Goal: Task Accomplishment & Management: Complete application form

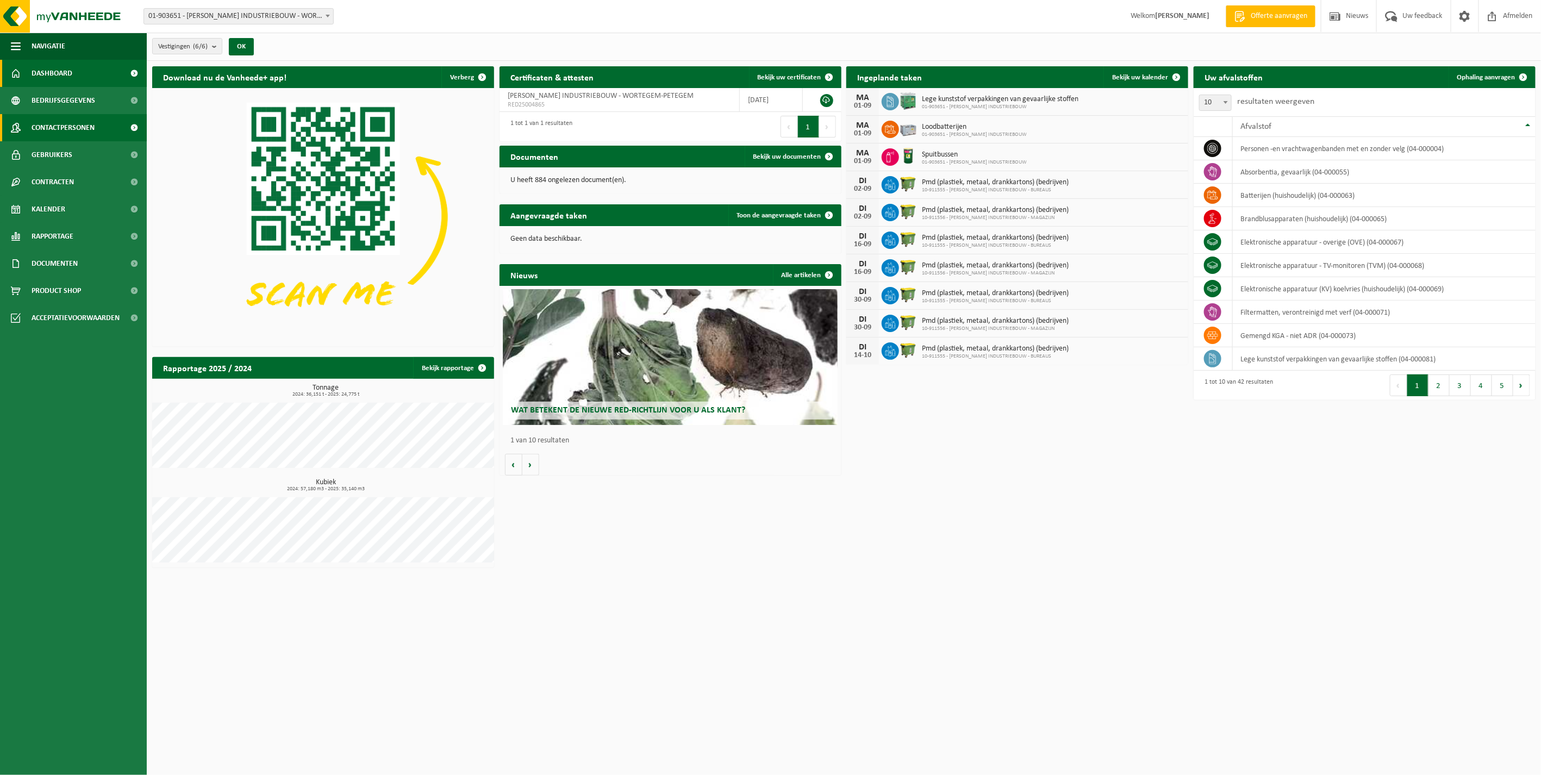
click at [66, 130] on span "Contactpersonen" at bounding box center [63, 127] width 63 height 27
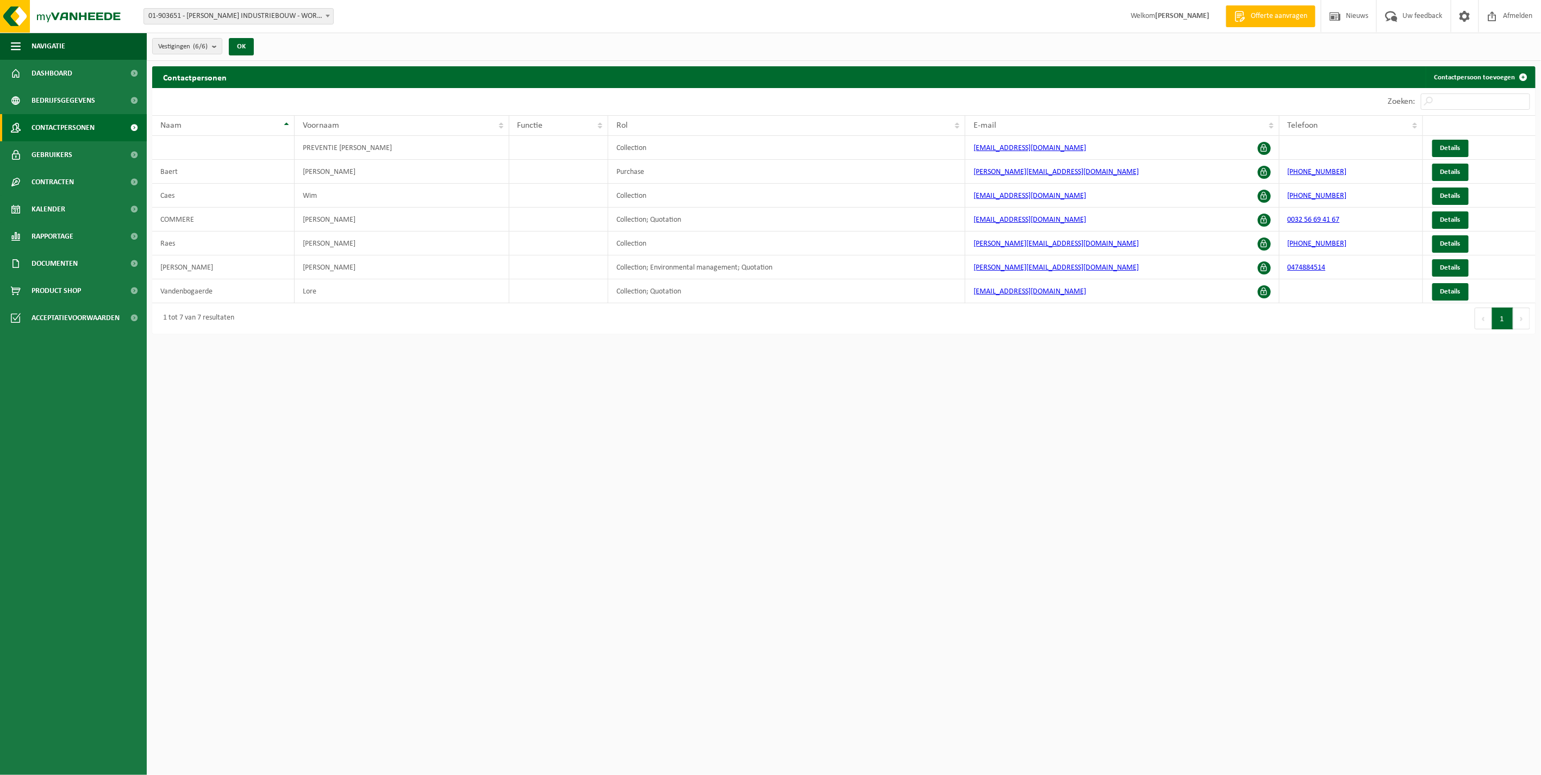
click at [307, 398] on html "Vestiging: 01-903651 - WILLY NAESSENS INDUSTRIEBOUW - WORTEGEM-PETEGEM 10-91798…" at bounding box center [770, 387] width 1541 height 775
click at [980, 455] on html "Vestiging: 01-903651 - WILLY NAESSENS INDUSTRIEBOUW - WORTEGEM-PETEGEM 10-91798…" at bounding box center [770, 387] width 1541 height 775
click at [1493, 80] on link "Contactpersoon toevoegen" at bounding box center [1480, 77] width 109 height 22
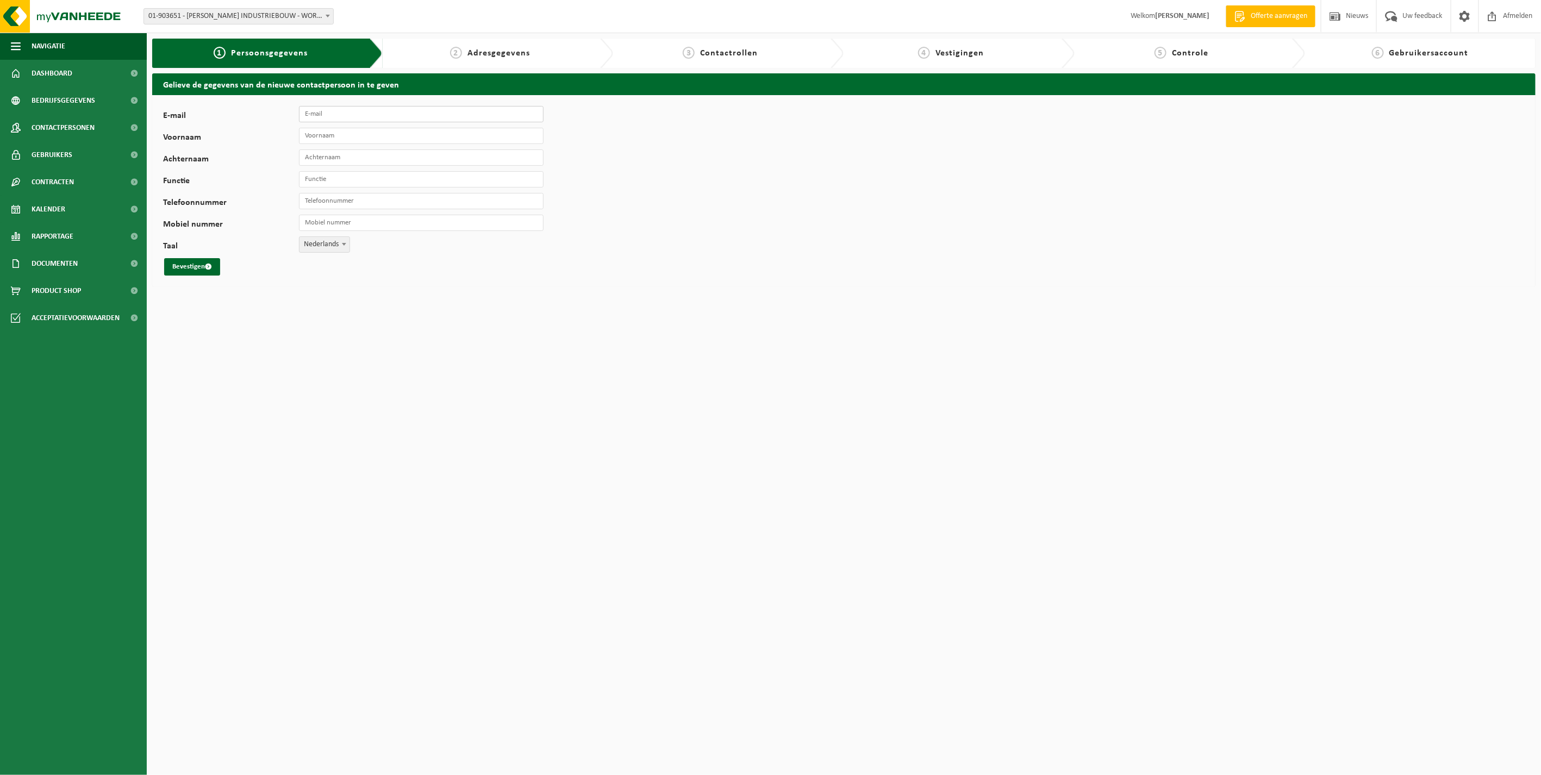
click at [328, 121] on input "E-mail" at bounding box center [421, 114] width 245 height 16
paste input "jolan-vdm@willynaessens.be"
type input "[EMAIL_ADDRESS][DOMAIN_NAME]"
click at [335, 134] on input "Voornaam" at bounding box center [421, 136] width 245 height 16
type input "Jolan"
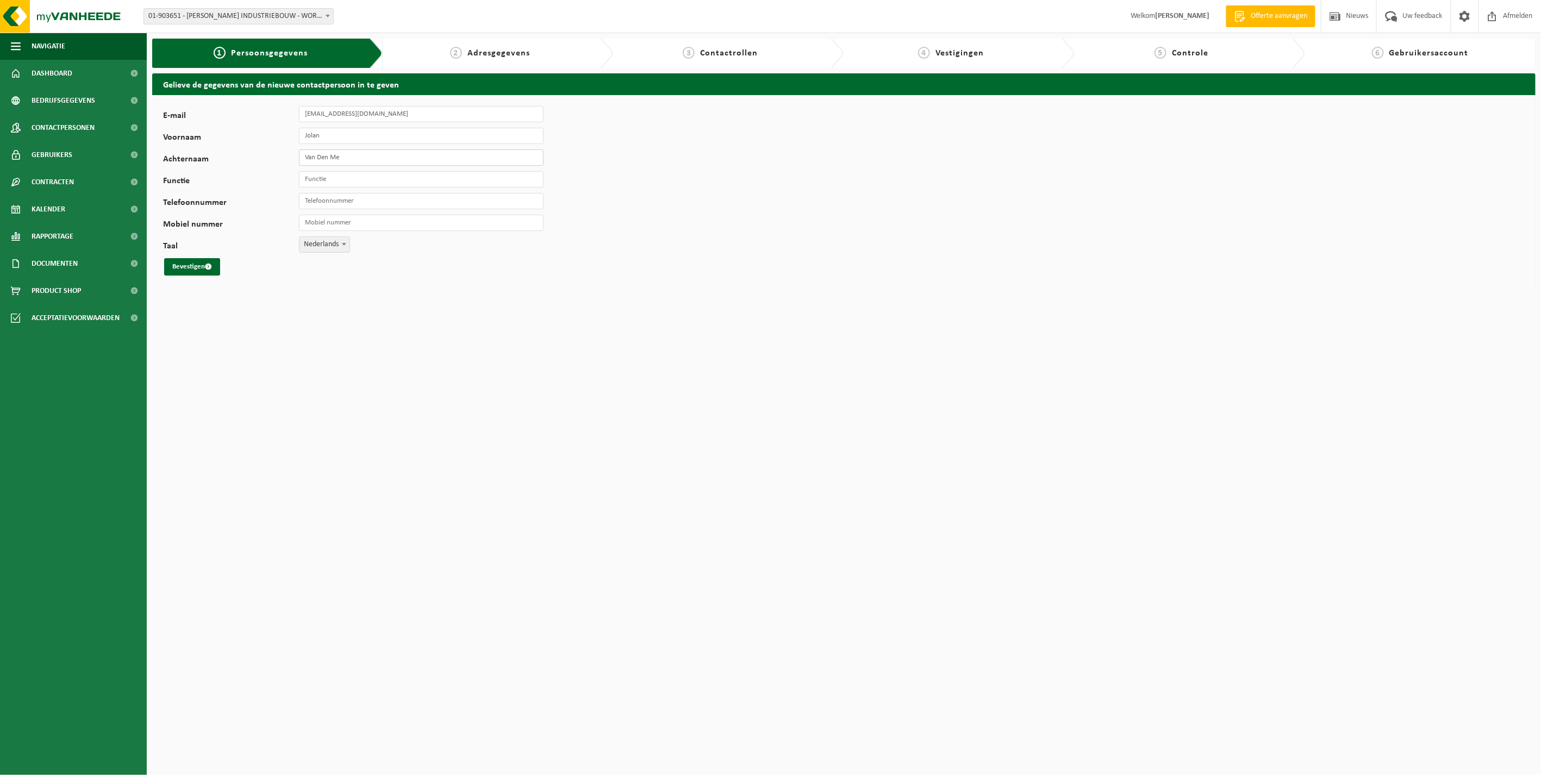
click at [164, 258] on button "Bevestigen" at bounding box center [192, 266] width 56 height 17
click at [354, 156] on input "Van Den Me" at bounding box center [421, 157] width 245 height 16
click at [315, 158] on input "van den meerschaut" at bounding box center [421, 157] width 245 height 16
click at [335, 133] on input "Jolan" at bounding box center [421, 136] width 245 height 16
click at [337, 156] on input "Van Den meerschaut" at bounding box center [421, 157] width 245 height 16
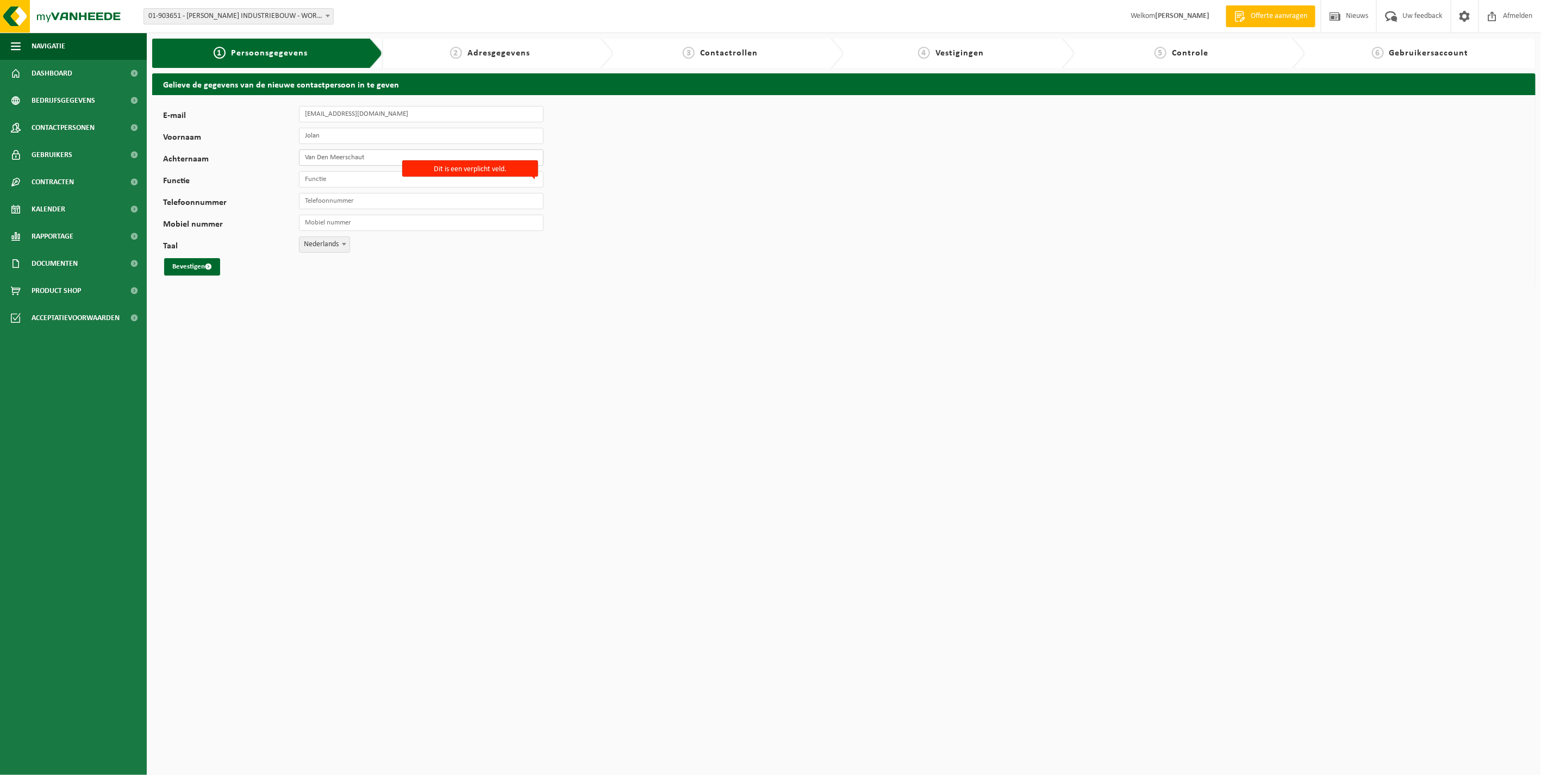
type input "Van Den Meerschaut"
click at [354, 176] on input "Functie" at bounding box center [421, 179] width 245 height 16
type input "Logistiek medewerker"
click at [316, 385] on html "Vestiging: 01-903651 - WILLY NAESSENS INDUSTRIEBOUW - WORTEGEM-PETEGEM 10-91798…" at bounding box center [770, 387] width 1541 height 775
drag, startPoint x: 783, startPoint y: 374, endPoint x: 772, endPoint y: 432, distance: 59.3
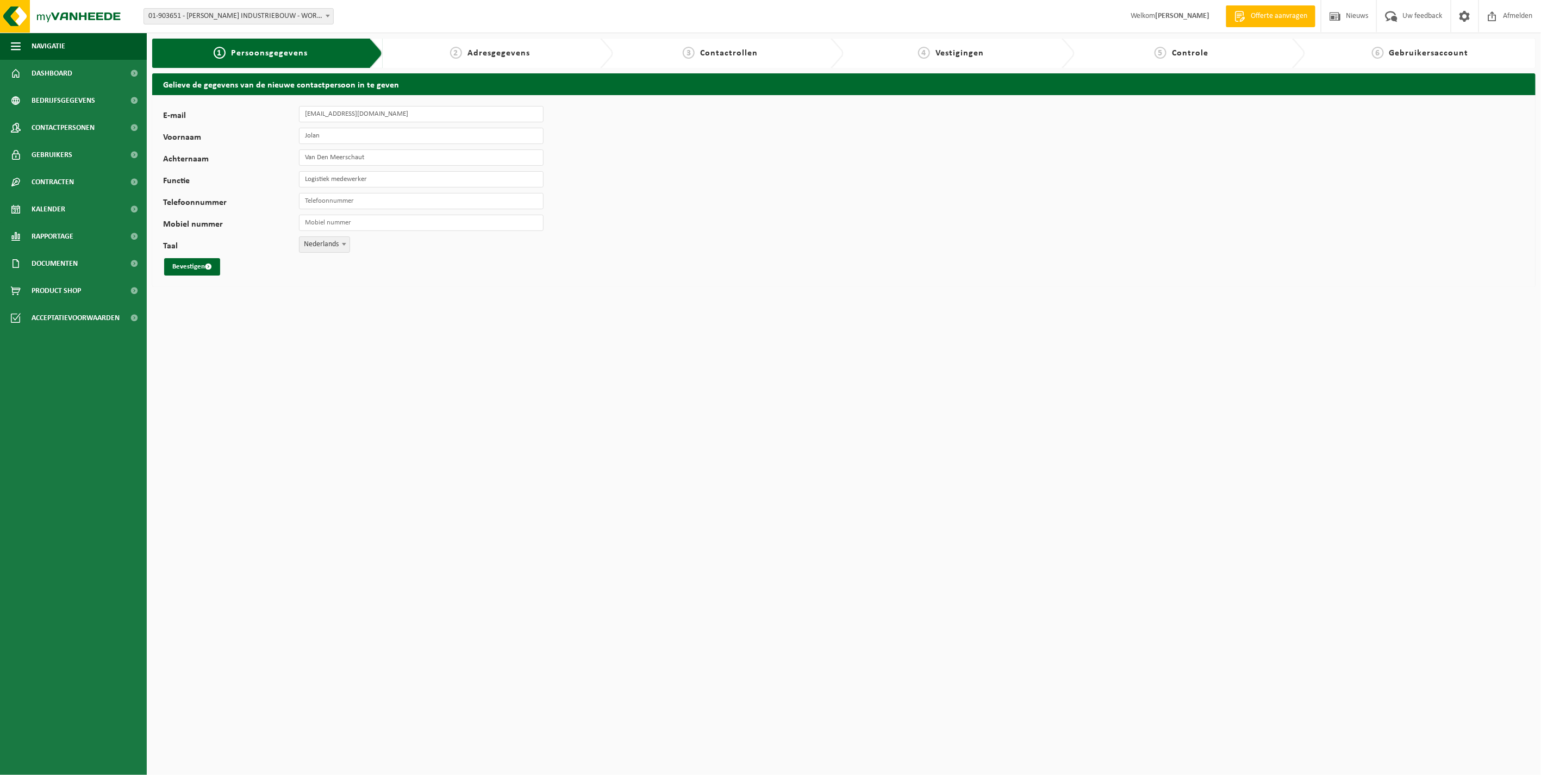
click at [768, 400] on html "Vestiging: 01-903651 - WILLY NAESSENS INDUSTRIEBOUW - WORTEGEM-PETEGEM 10-91798…" at bounding box center [770, 387] width 1541 height 775
click at [323, 194] on input "Telefoonnummer" at bounding box center [421, 201] width 245 height 16
paste input "[PHONE_NUMBER]"
type input "[PHONE_NUMBER]"
click at [311, 224] on input "Mobiel nummer" at bounding box center [421, 223] width 245 height 16
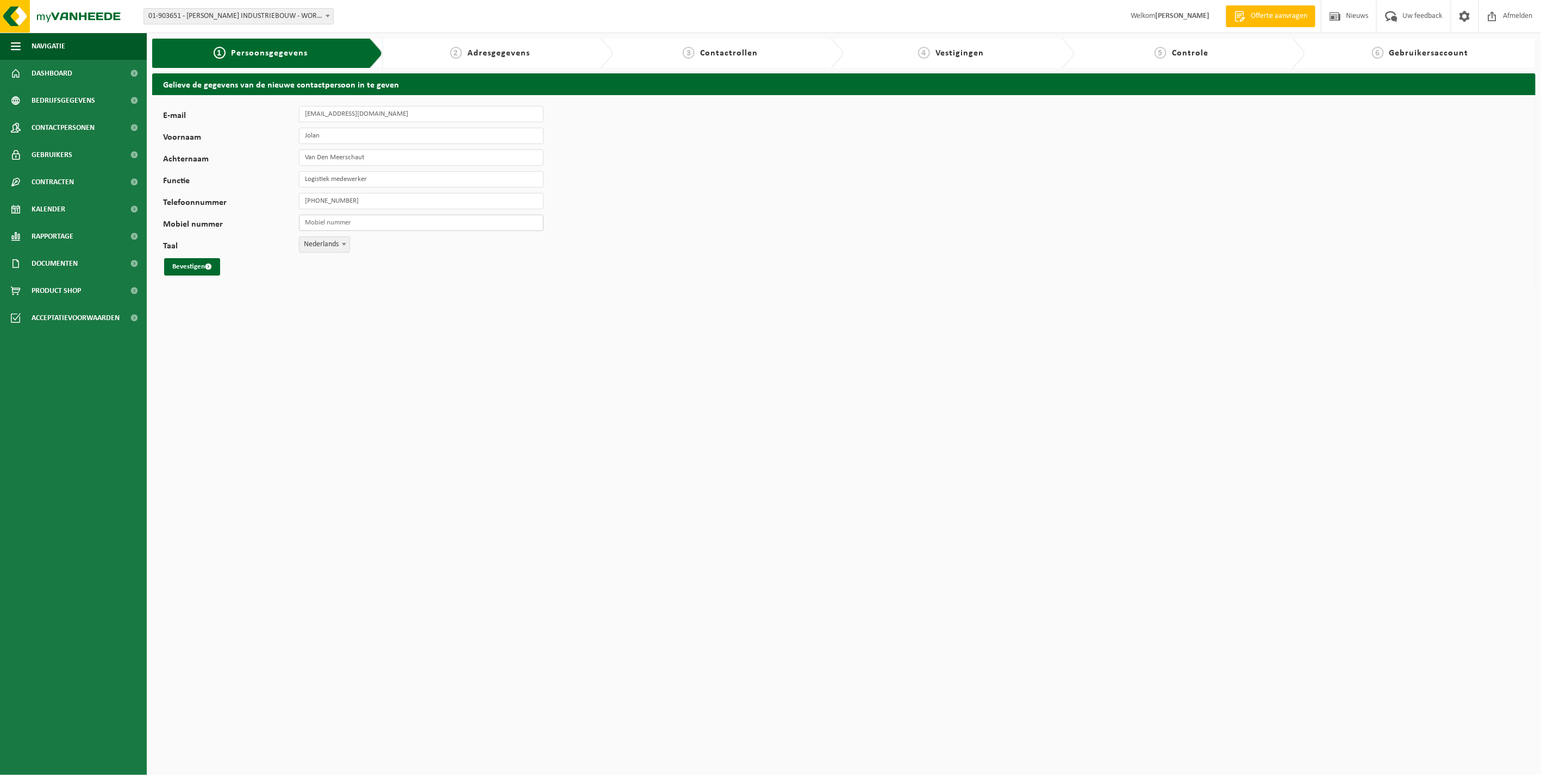
paste input "[PHONE_NUMBER]"
type input "[PHONE_NUMBER]"
click at [207, 270] on span "submit" at bounding box center [208, 266] width 7 height 7
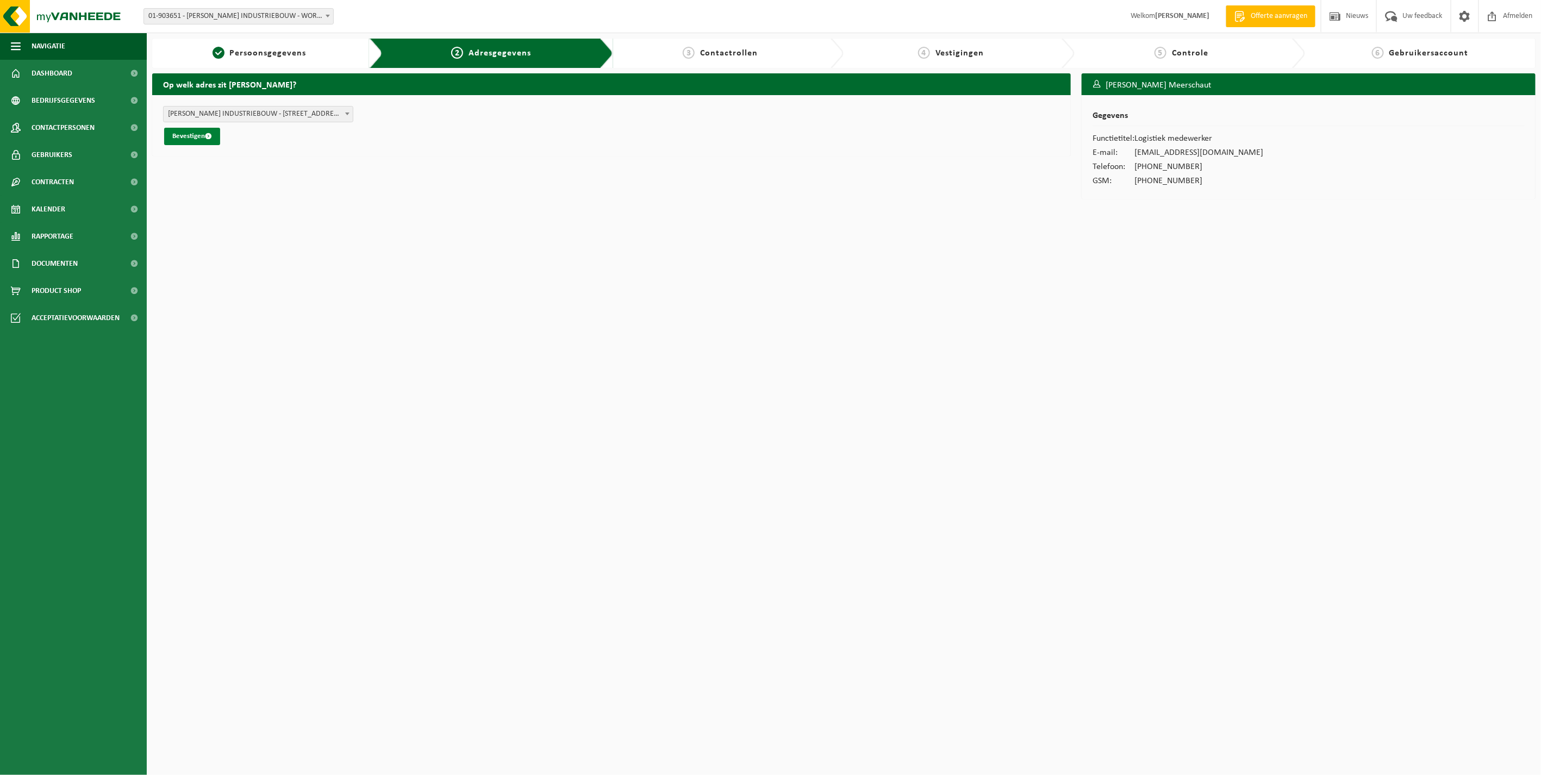
click at [205, 130] on button "Bevestigen" at bounding box center [192, 136] width 56 height 17
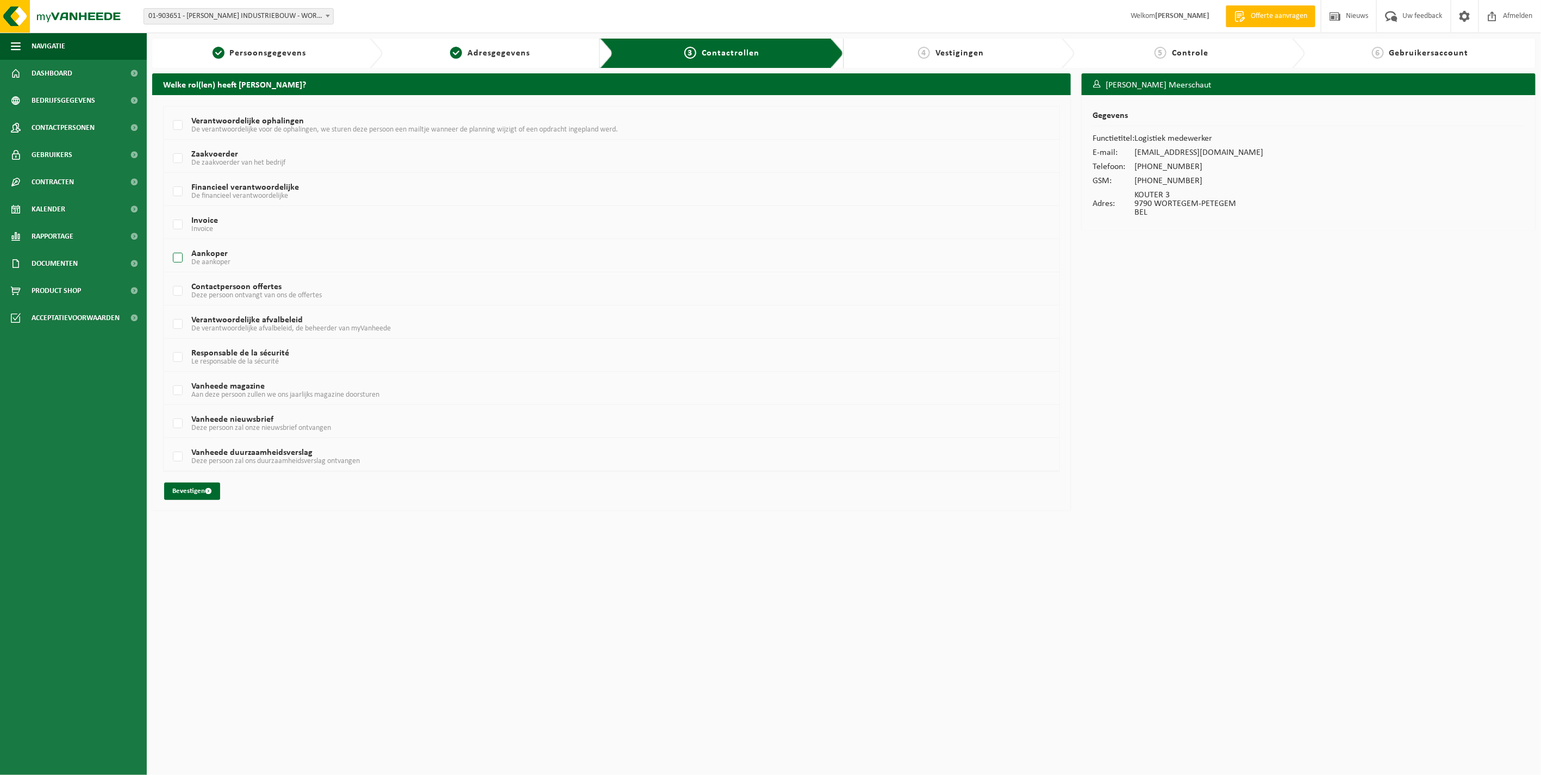
click at [208, 259] on span "De aankoper" at bounding box center [210, 262] width 39 height 8
click at [169, 245] on input "Aankoper De aankoper" at bounding box center [169, 244] width 1 height 1
checkbox input "true"
click at [204, 490] on button "Bevestigen" at bounding box center [192, 491] width 56 height 17
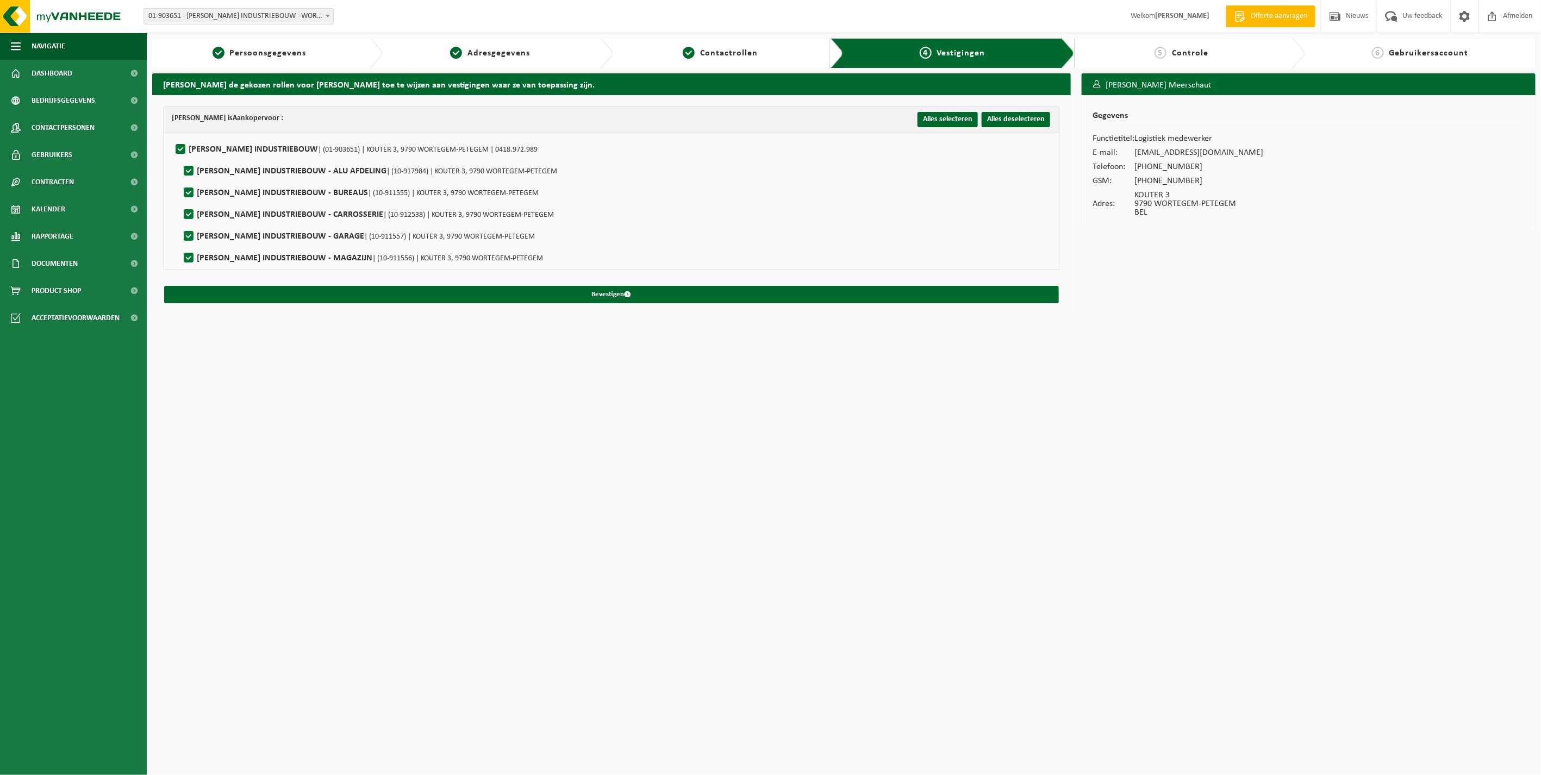
click at [186, 197] on label"] "[PERSON_NAME] INDUSTRIEBOUW - BUREAUS | (10-911555) | KOUTER 3, 9790 WORTEGEM-P…" at bounding box center [360, 193] width 357 height 16
click at [180, 179] on input "[PERSON_NAME] INDUSTRIEBOUW - BUREAUS | (10-911555) | KOUTER 3, 9790 WORTEGEM-P…" at bounding box center [179, 179] width 1 height 1
checkbox input "false"
click at [192, 215] on label"] "[PERSON_NAME] INDUSTRIEBOUW - CARROSSERIE | (10-912538) | KOUTER 3, 9790 WORTEG…" at bounding box center [368, 215] width 372 height 16
click at [180, 201] on input "WILLY NAESSENS INDUSTRIEBOUW - CARROSSERIE | (10-912538) | KOUTER 3, 9790 WORTE…" at bounding box center [179, 201] width 1 height 1
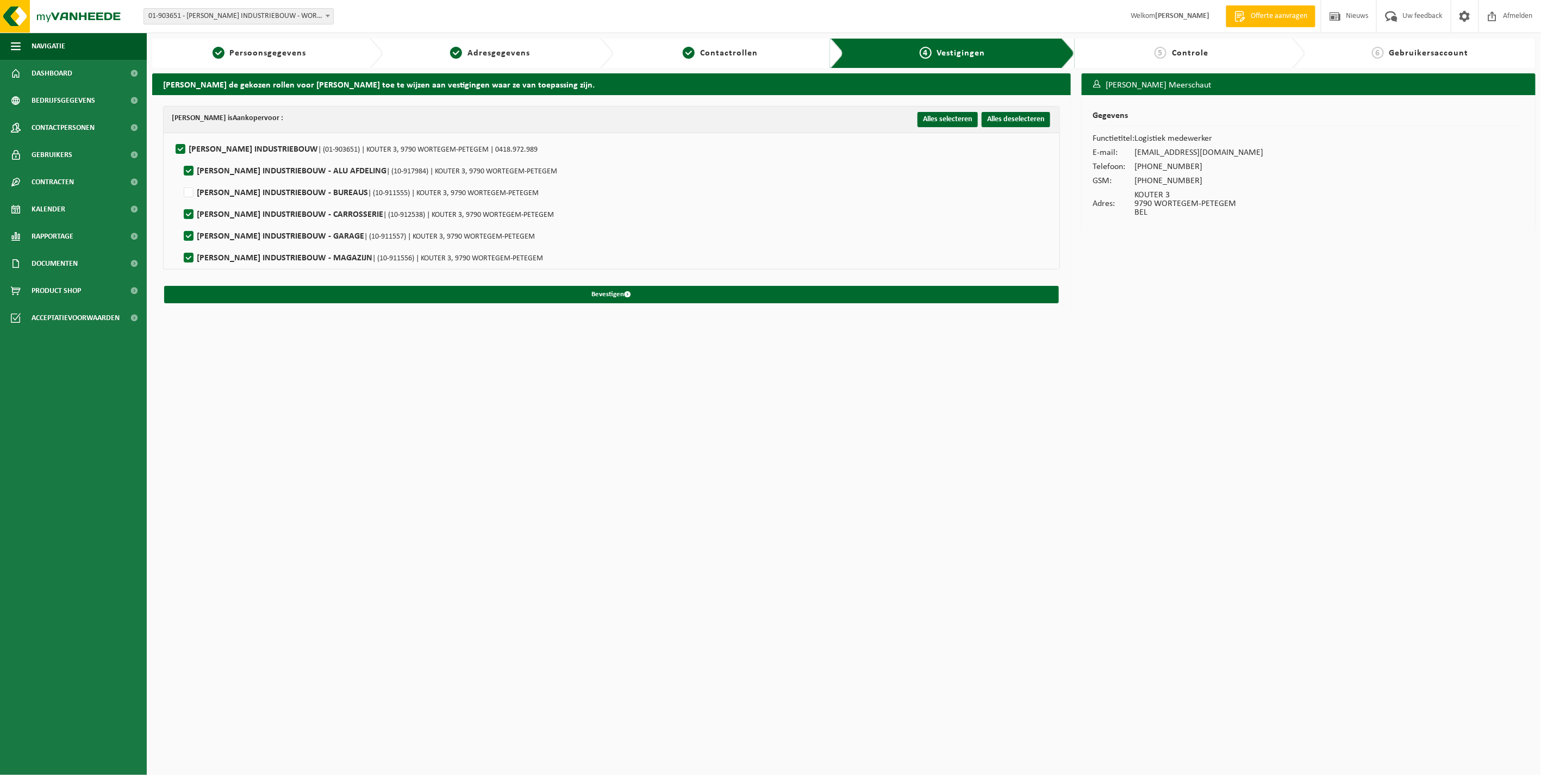
checkbox input "false"
click at [193, 234] on label"] "WILLY NAESSENS INDUSTRIEBOUW - GARAGE | (10-911557) | KOUTER 3, 9790 WORTEGEM-P…" at bounding box center [358, 236] width 353 height 16
click at [180, 223] on input "WILLY NAESSENS INDUSTRIEBOUW - GARAGE | (10-911557) | KOUTER 3, 9790 WORTEGEM-P…" at bounding box center [179, 222] width 1 height 1
checkbox input "false"
click at [190, 254] on label"] "WILLY NAESSENS INDUSTRIEBOUW - MAGAZIJN | (10-911556) | KOUTER 3, 9790 WORTEGEM…" at bounding box center [362, 258] width 361 height 16
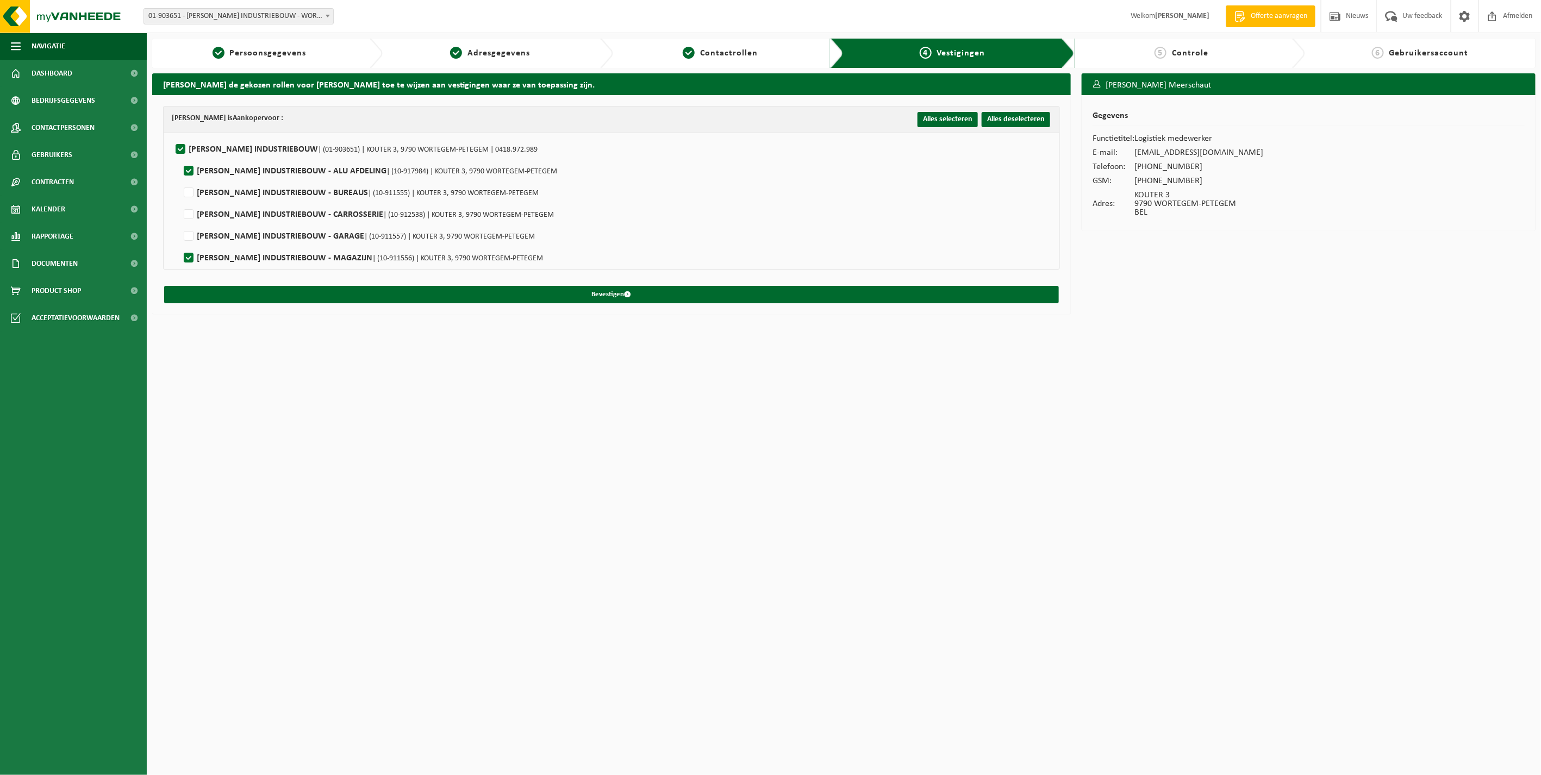
click at [180, 245] on input "WILLY NAESSENS INDUSTRIEBOUW - MAGAZIJN | (10-911556) | KOUTER 3, 9790 WORTEGEM…" at bounding box center [179, 244] width 1 height 1
checkbox input "false"
click at [655, 300] on button "Bevestigen" at bounding box center [611, 294] width 895 height 17
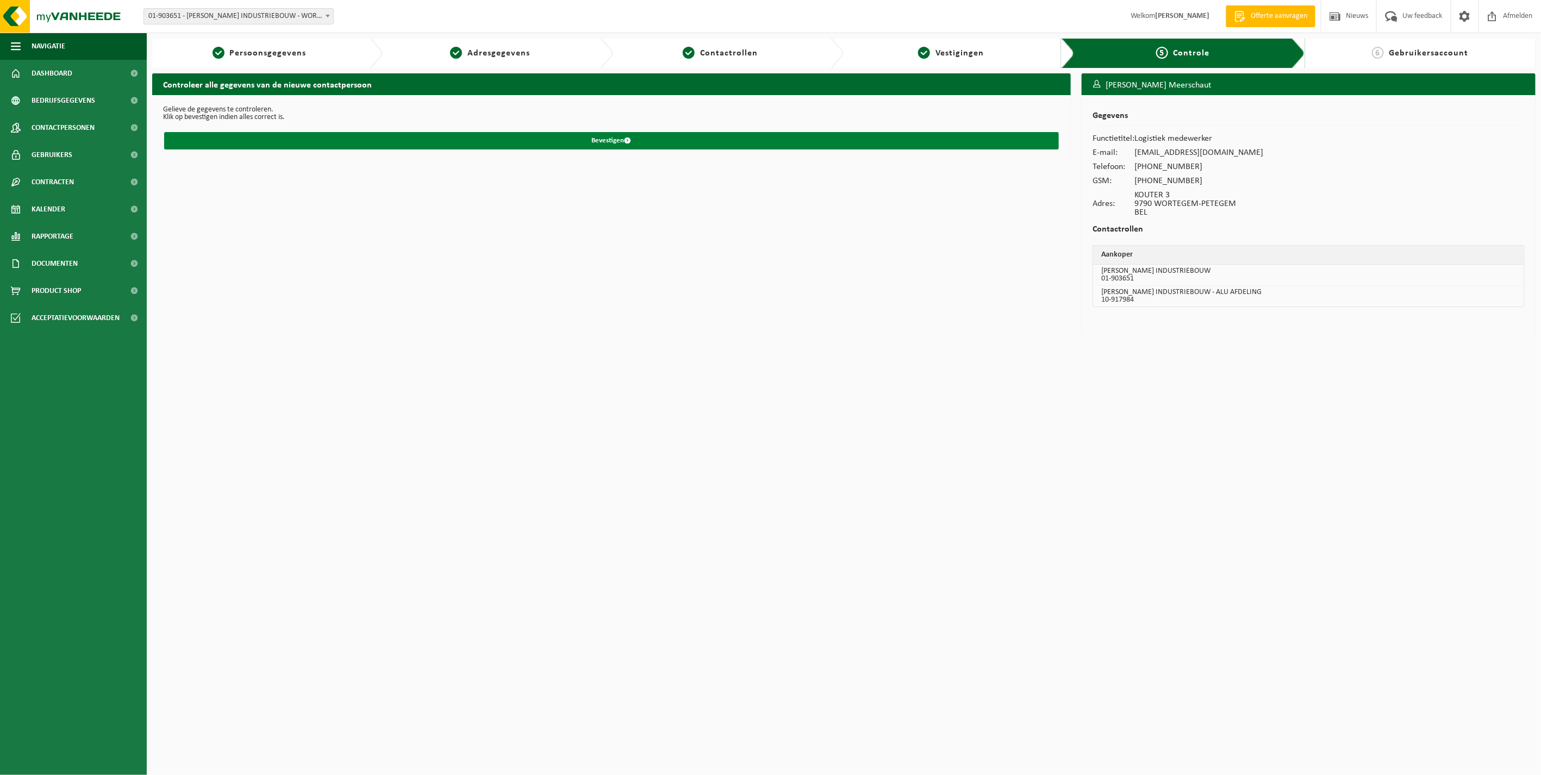
click at [672, 145] on button "Bevestigen" at bounding box center [611, 140] width 895 height 17
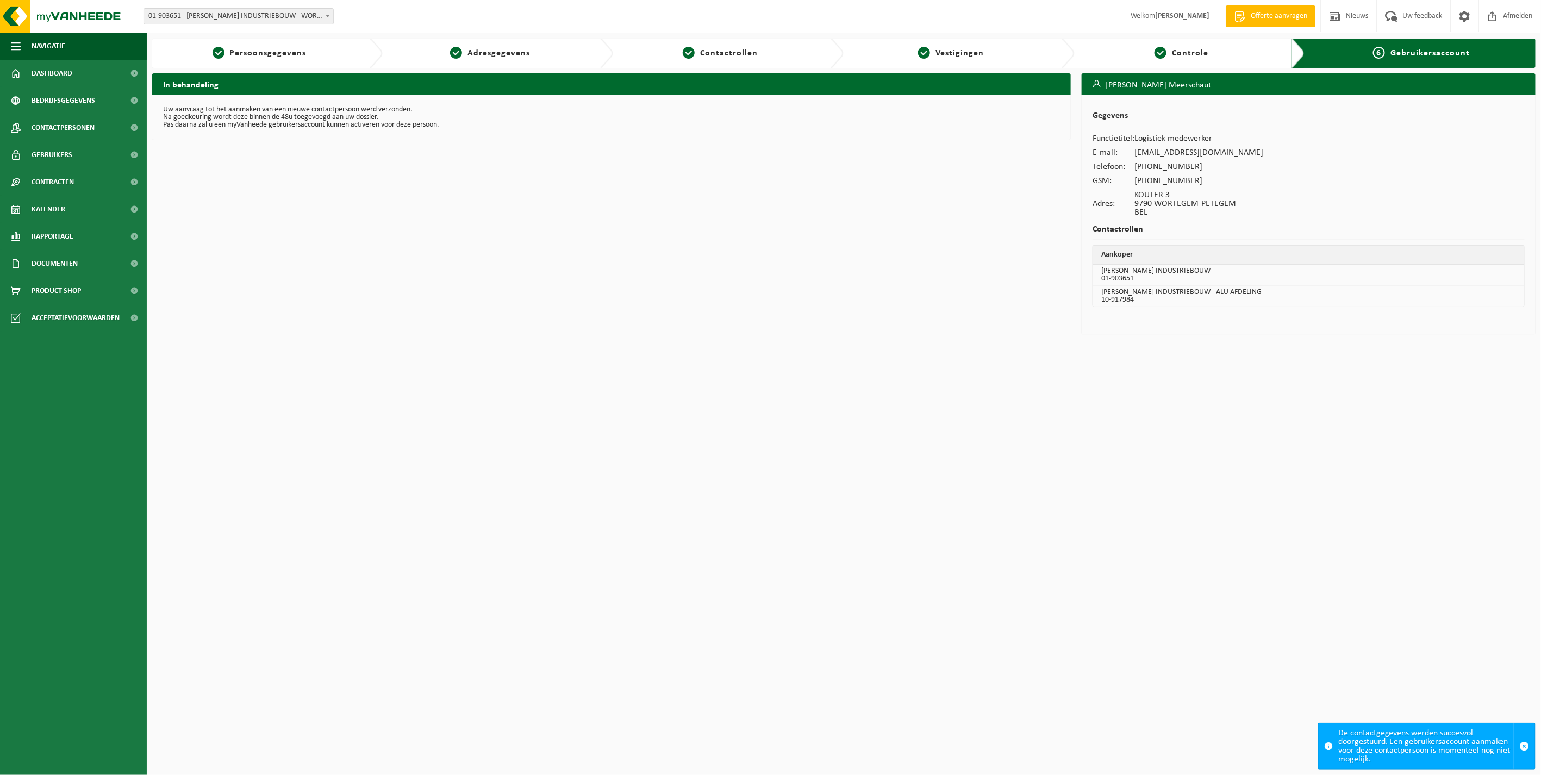
click at [1453, 746] on div "De contactgegevens werden succesvol doorgestuurd. Een gebruikersaccount aanmake…" at bounding box center [1426, 747] width 176 height 46
